Goal: Information Seeking & Learning: Learn about a topic

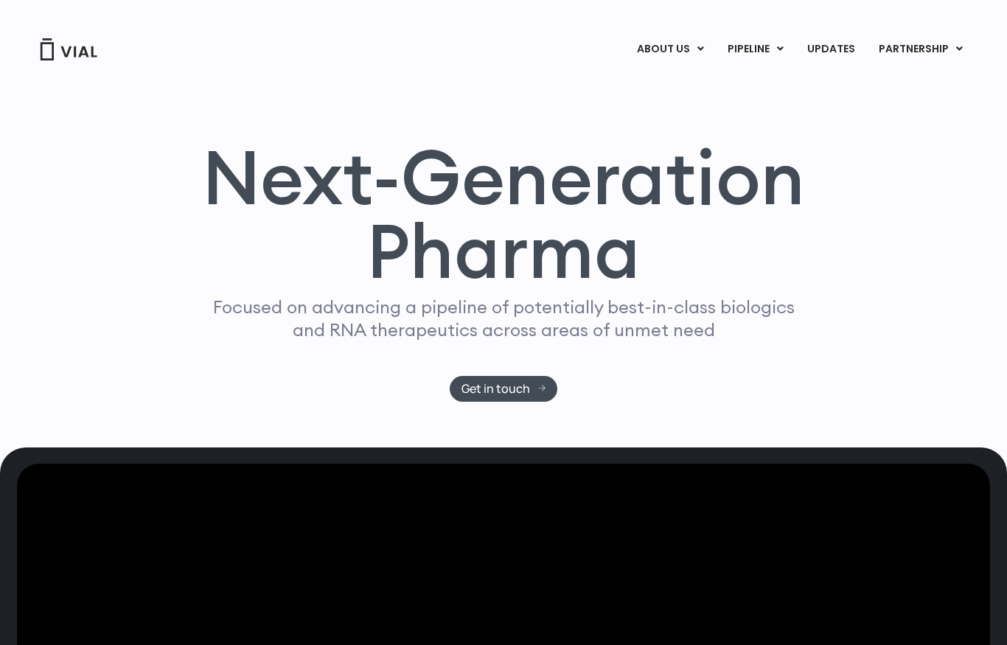
click at [691, 86] on link "ABOUT US" at bounding box center [694, 85] width 129 height 23
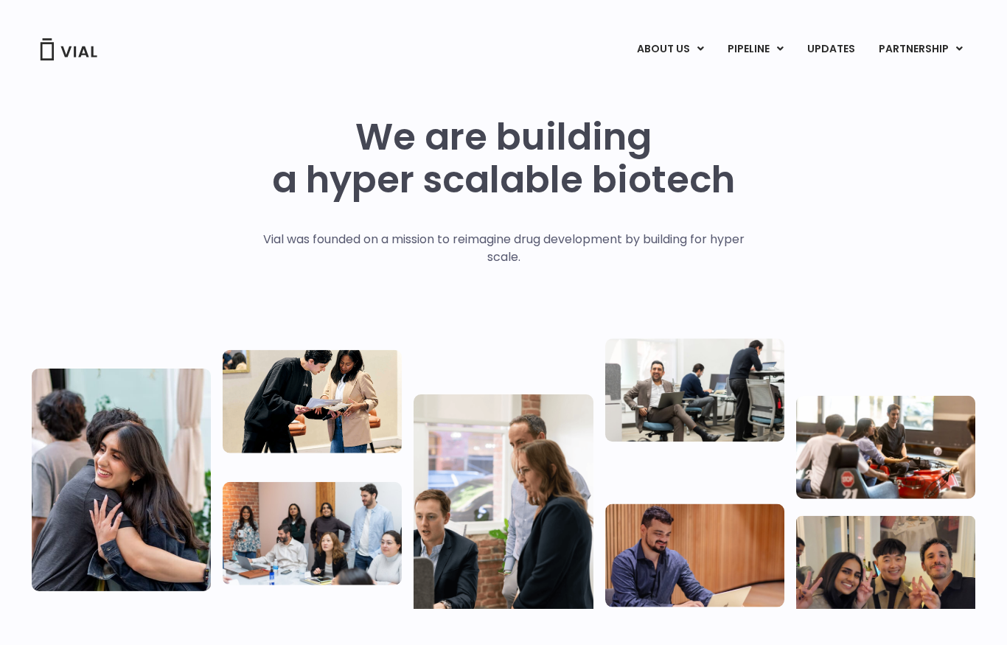
click at [888, 94] on link "LICENSING" at bounding box center [904, 86] width 129 height 24
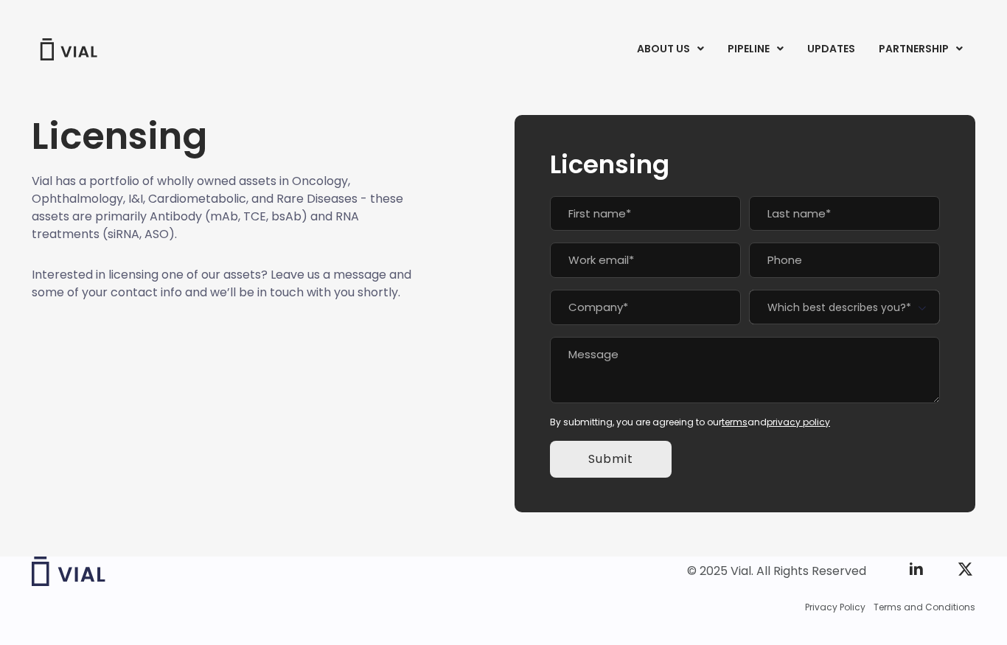
click at [833, 55] on link "UPDATES" at bounding box center [830, 49] width 71 height 25
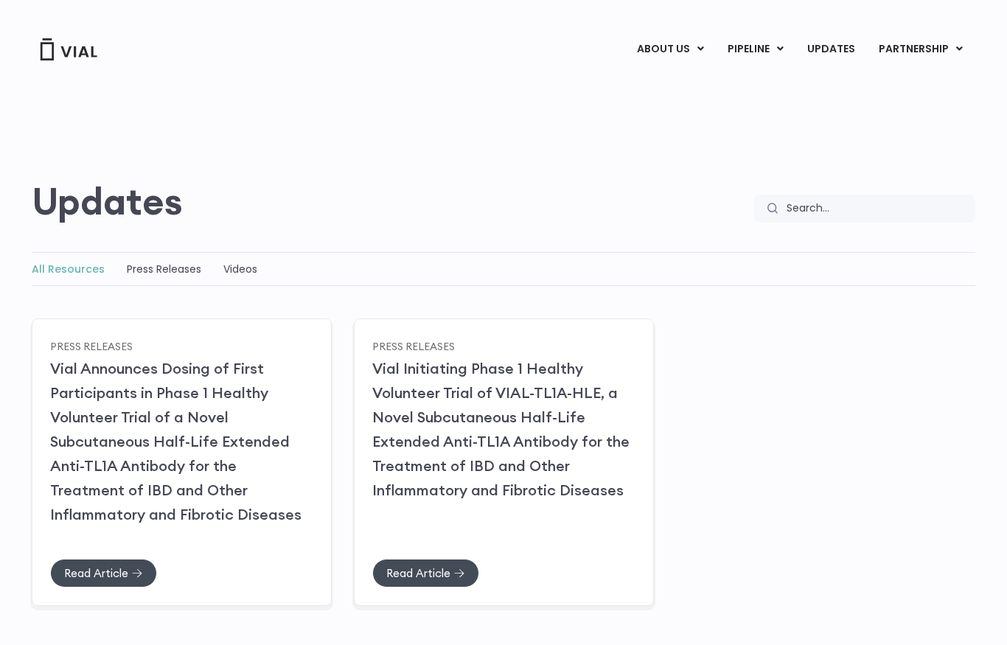
click at [171, 272] on link "Press Releases" at bounding box center [164, 269] width 74 height 15
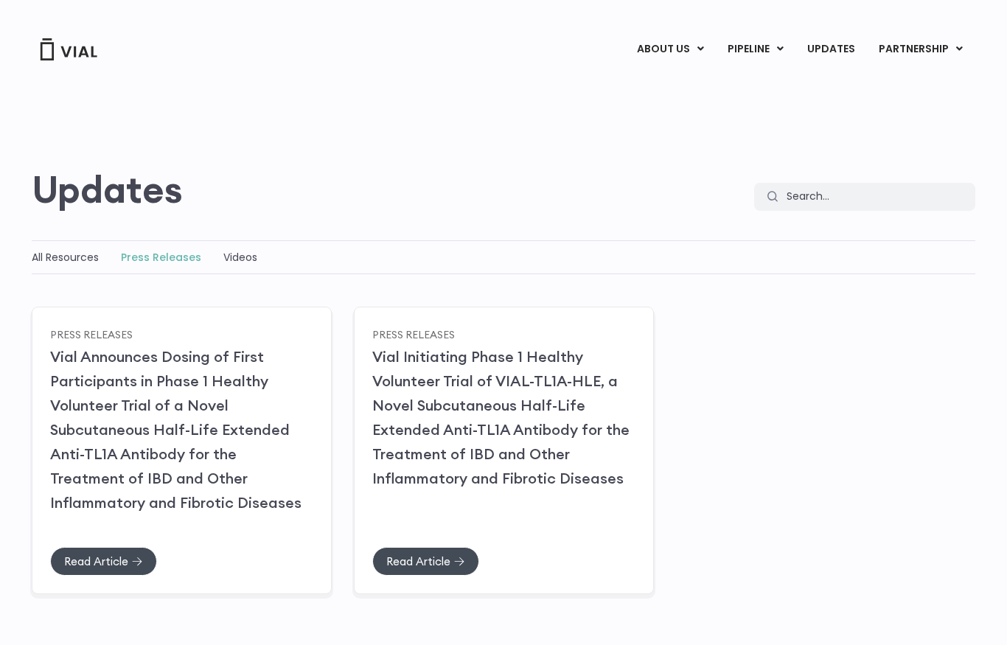
click at [77, 52] on img at bounding box center [68, 49] width 59 height 22
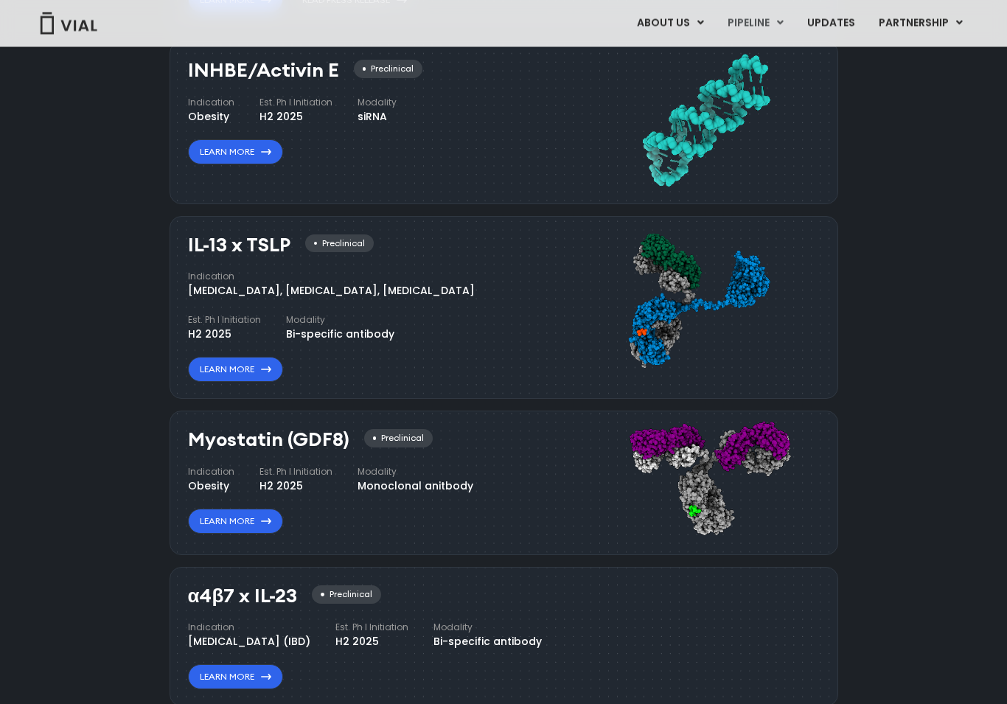
scroll to position [1217, 0]
